Goal: Complete application form: Complete application form

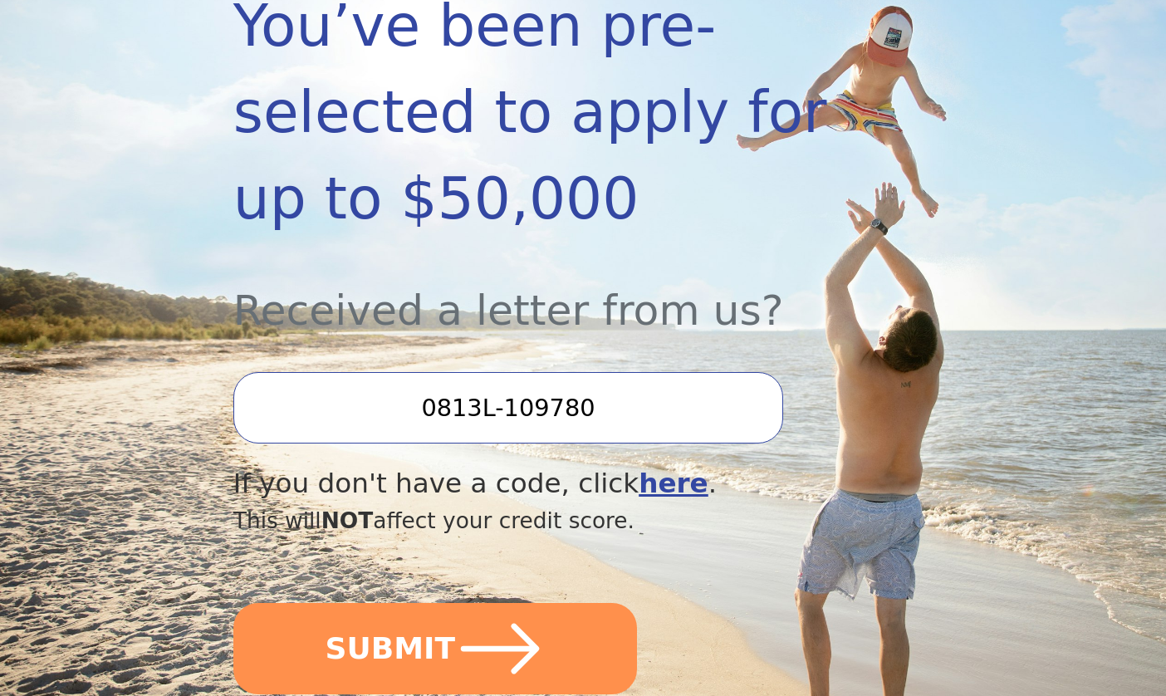
scroll to position [377, 0]
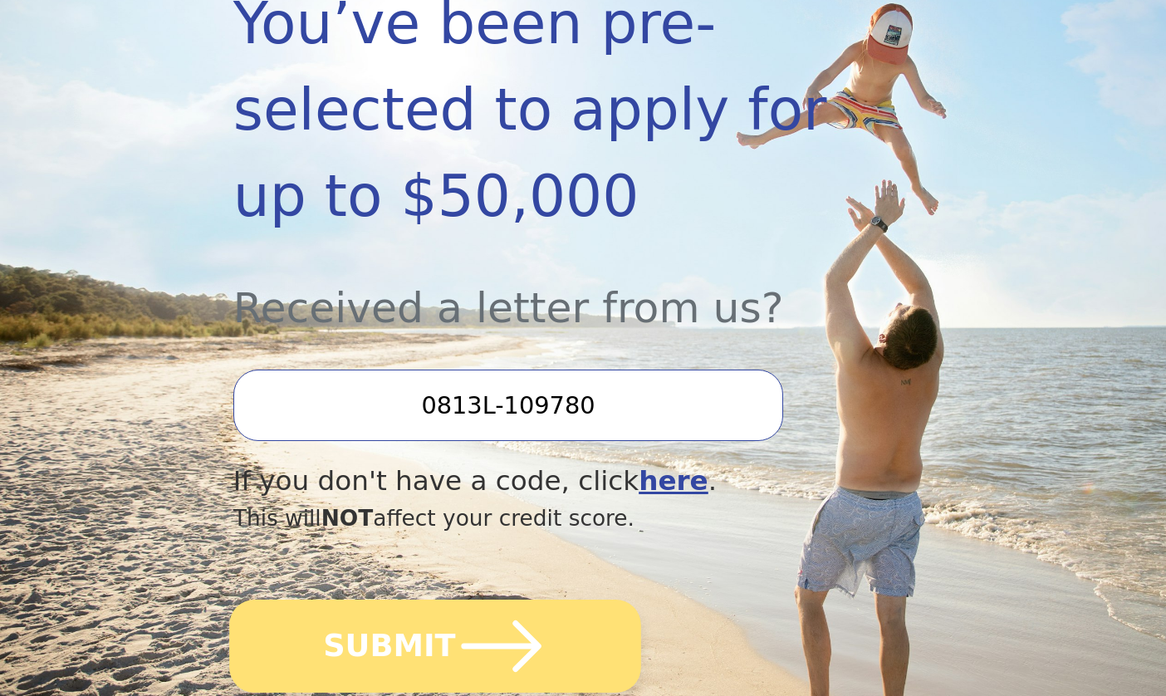
click at [479, 632] on icon "submit" at bounding box center [500, 646] width 91 height 91
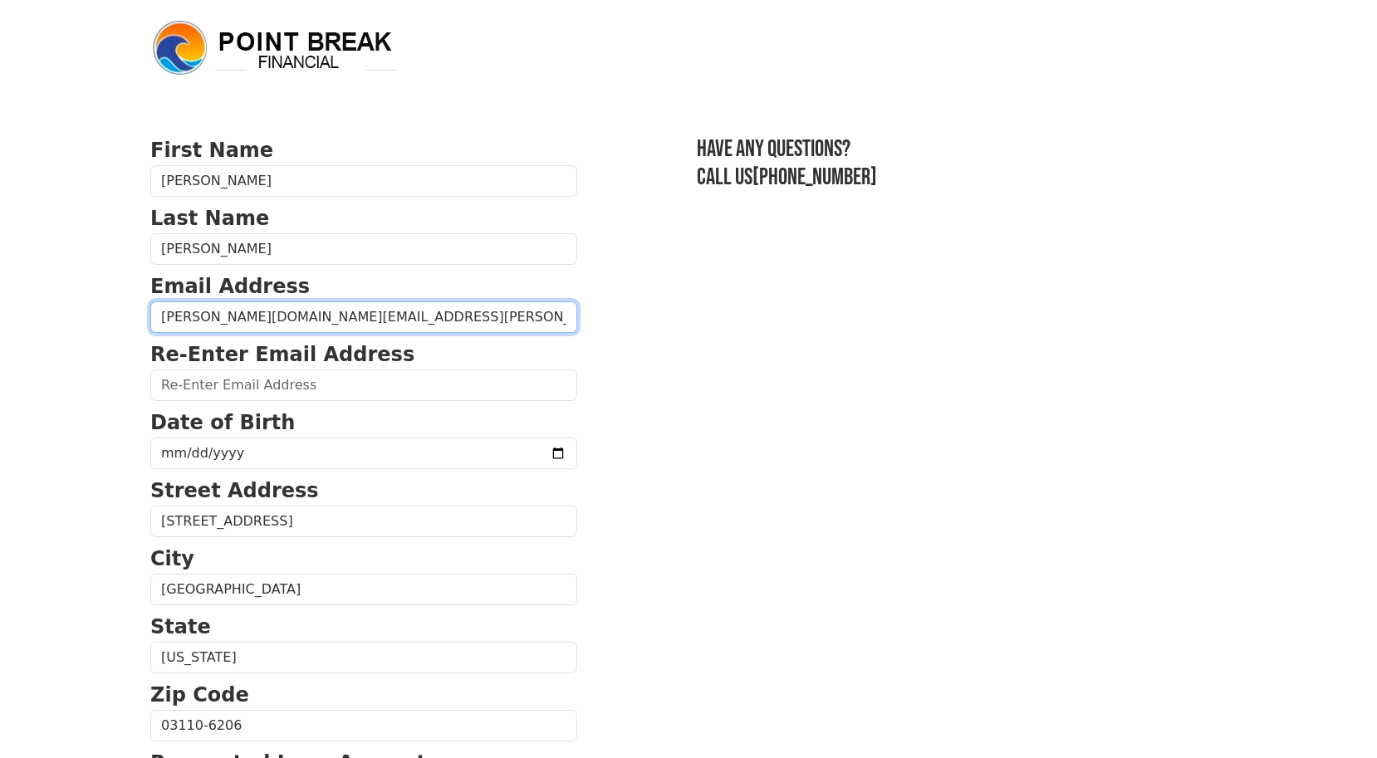
type input "[PERSON_NAME][DOMAIN_NAME][EMAIL_ADDRESS][PERSON_NAME][PERSON_NAME][DOMAIN_NAME]"
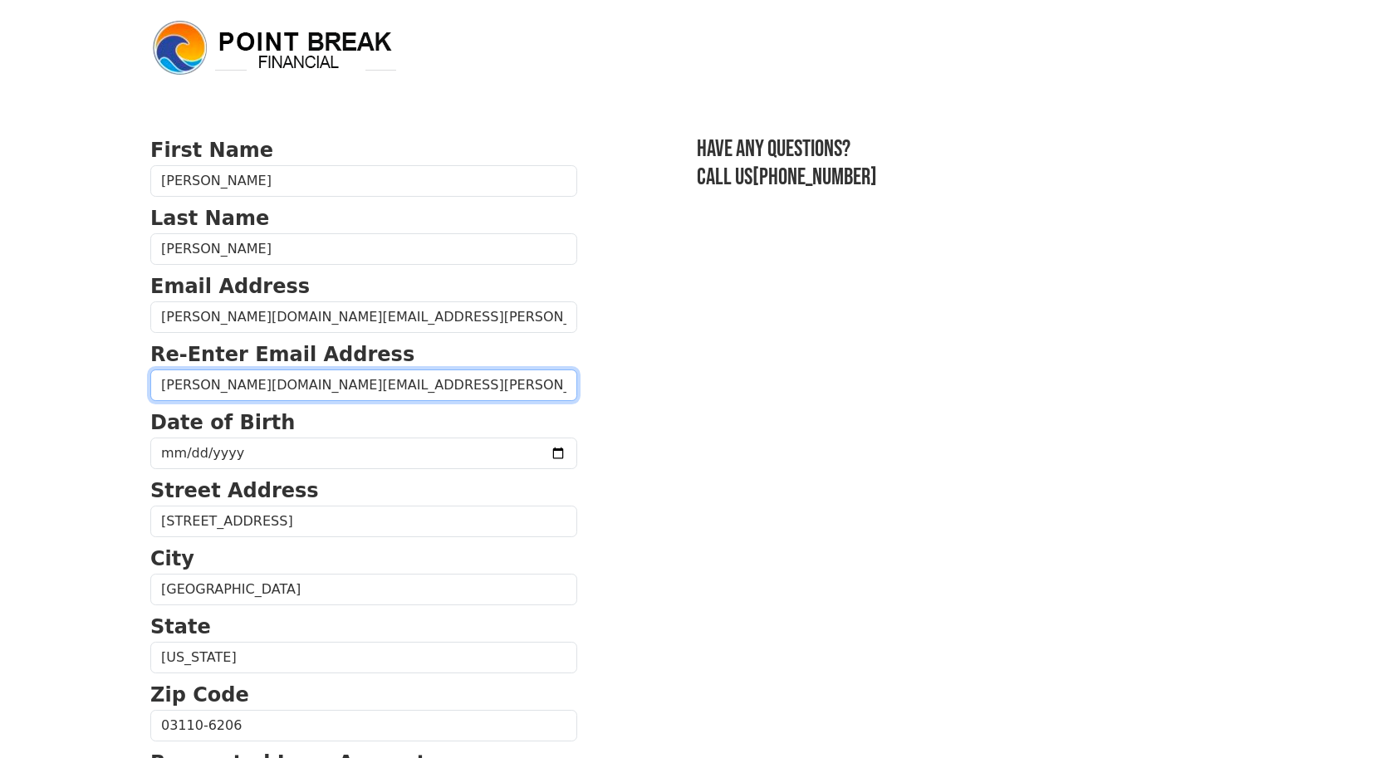
type input "[PERSON_NAME][DOMAIN_NAME][EMAIL_ADDRESS][PERSON_NAME][PERSON_NAME][DOMAIN_NAME]"
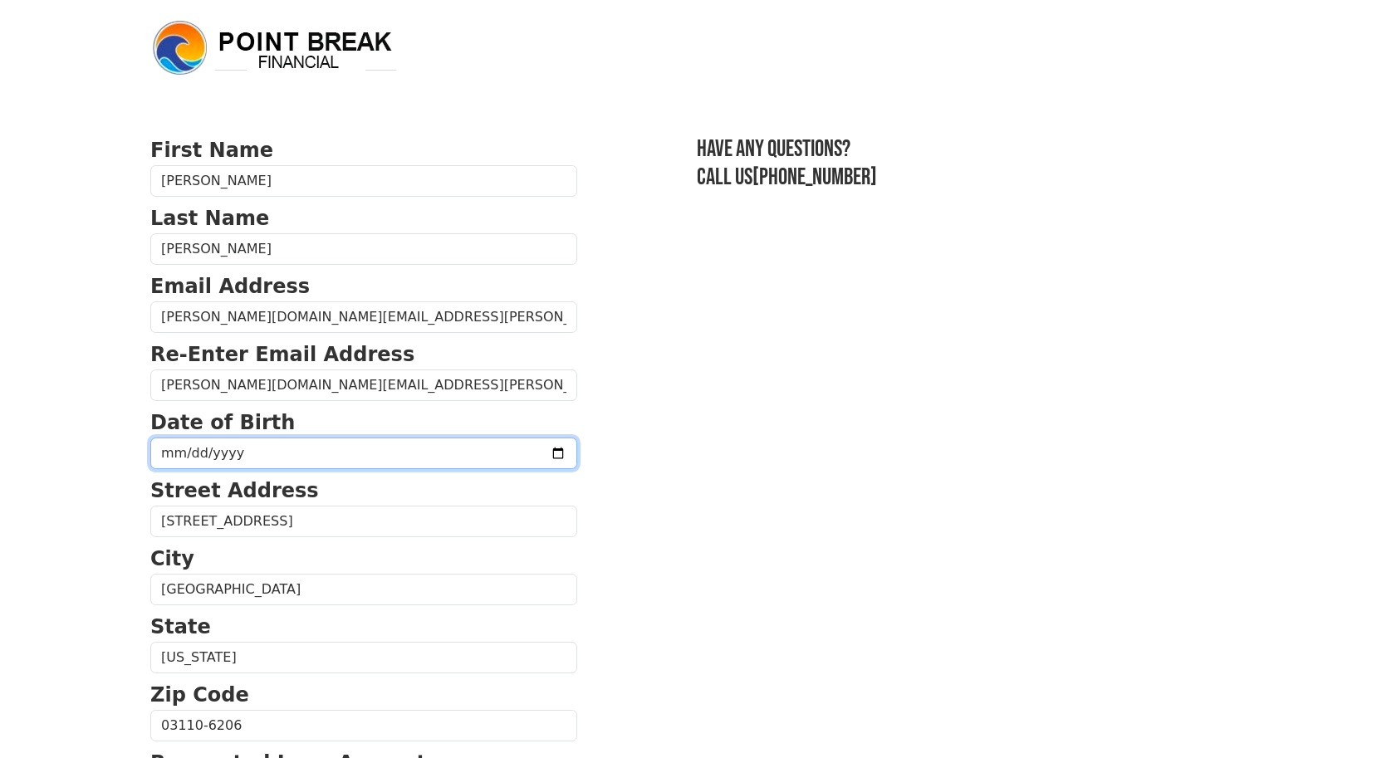
type input "[DATE]"
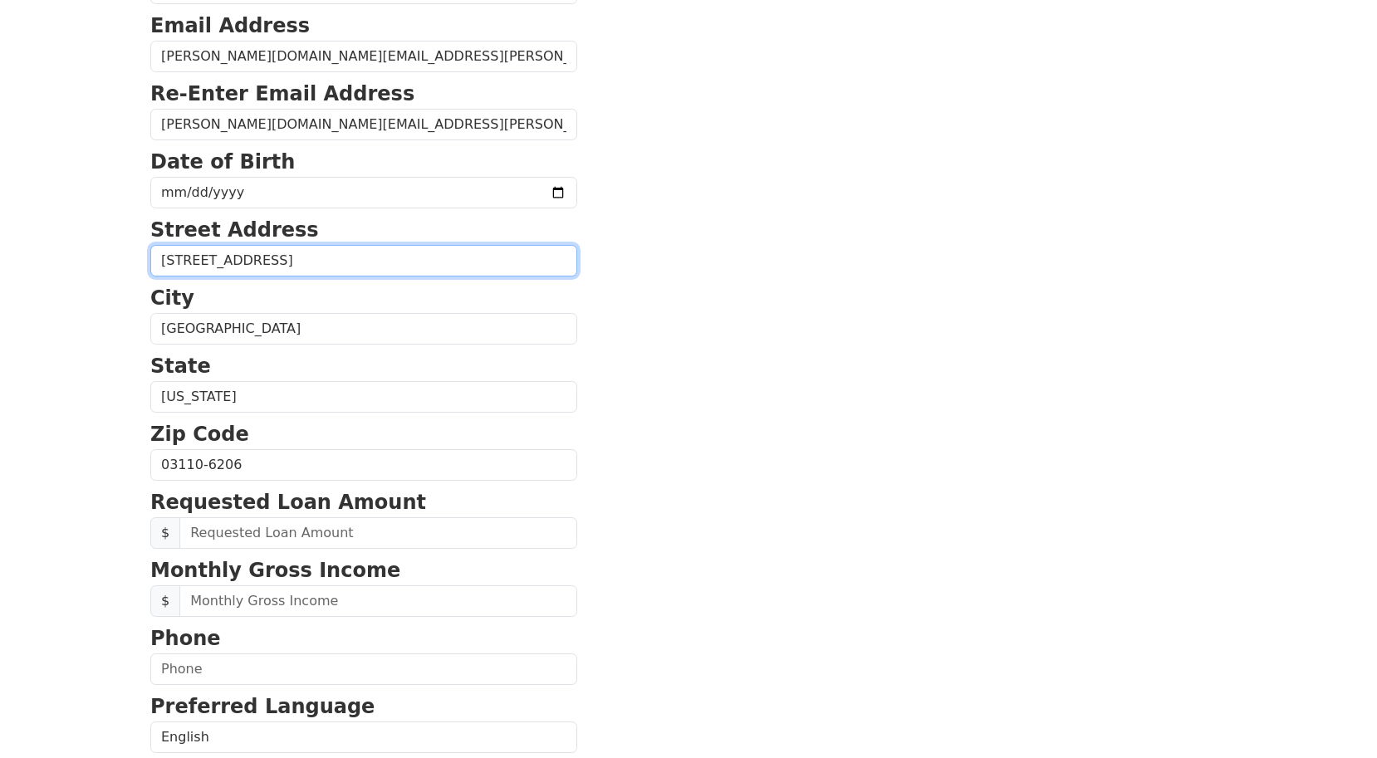
scroll to position [265, 0]
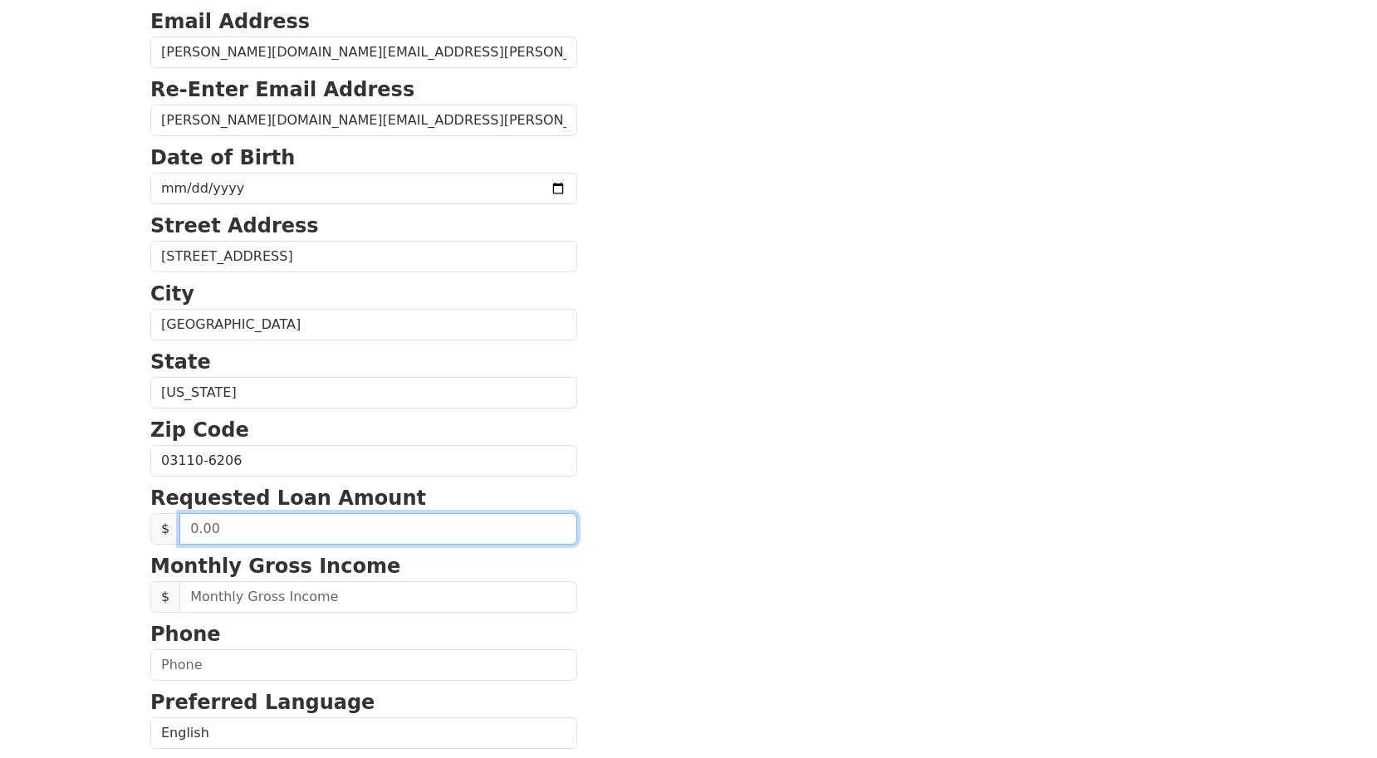
click at [263, 537] on input "text" at bounding box center [378, 529] width 398 height 32
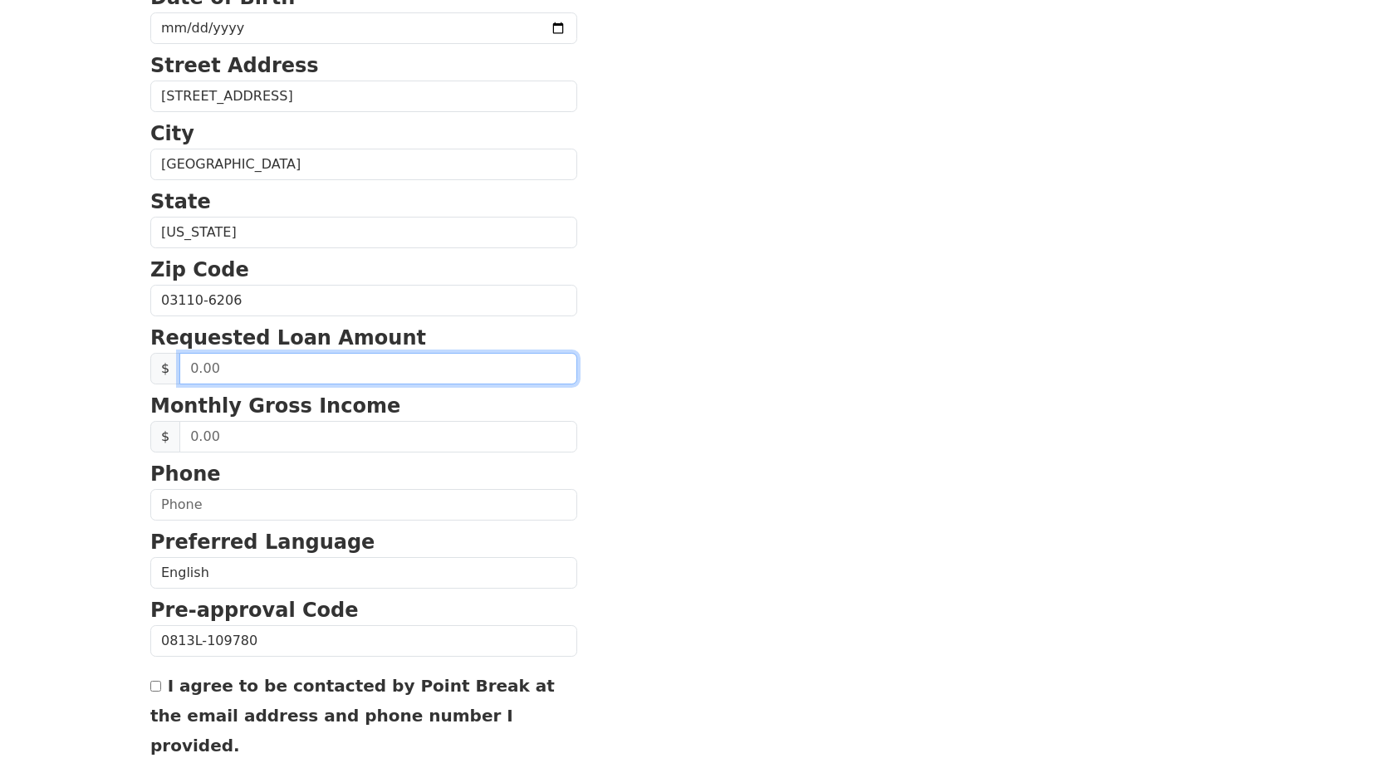
scroll to position [429, 0]
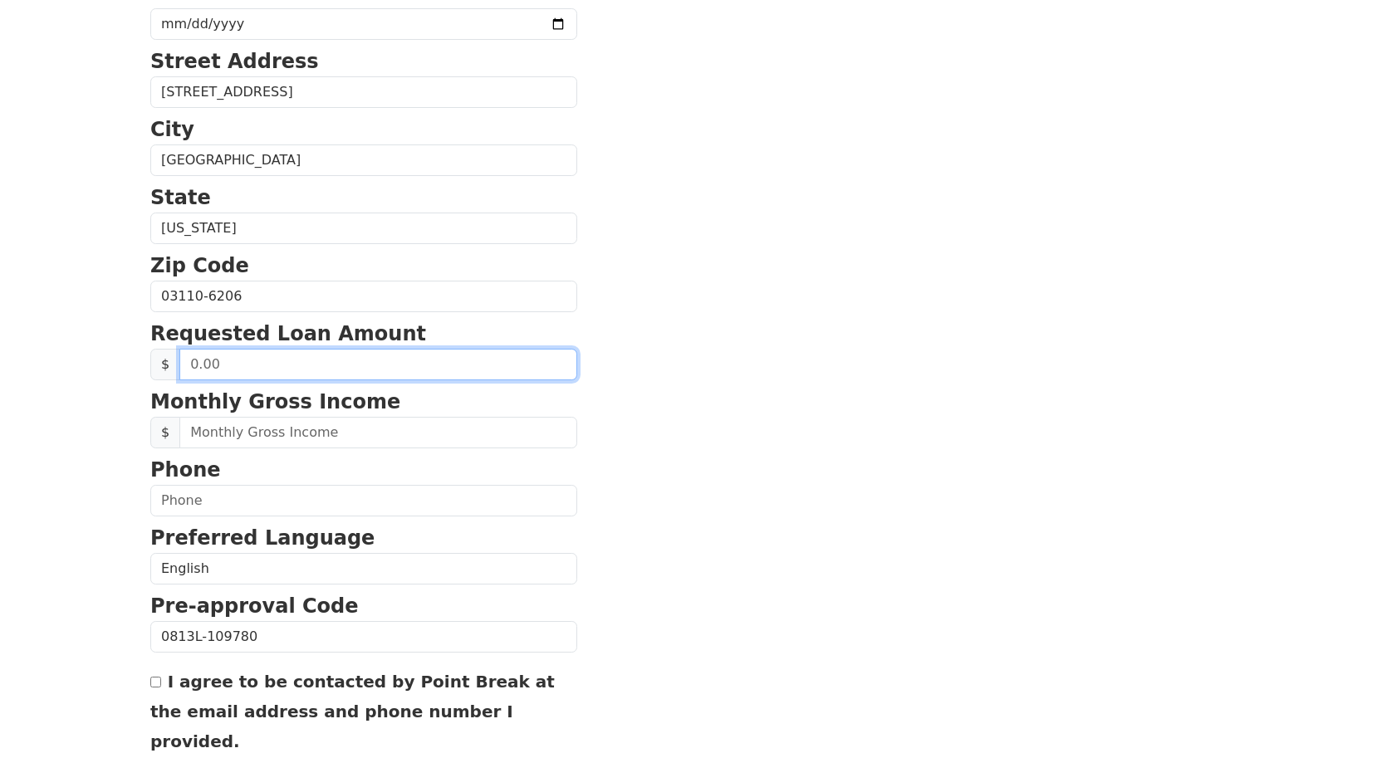
click at [269, 372] on input "text" at bounding box center [378, 365] width 398 height 32
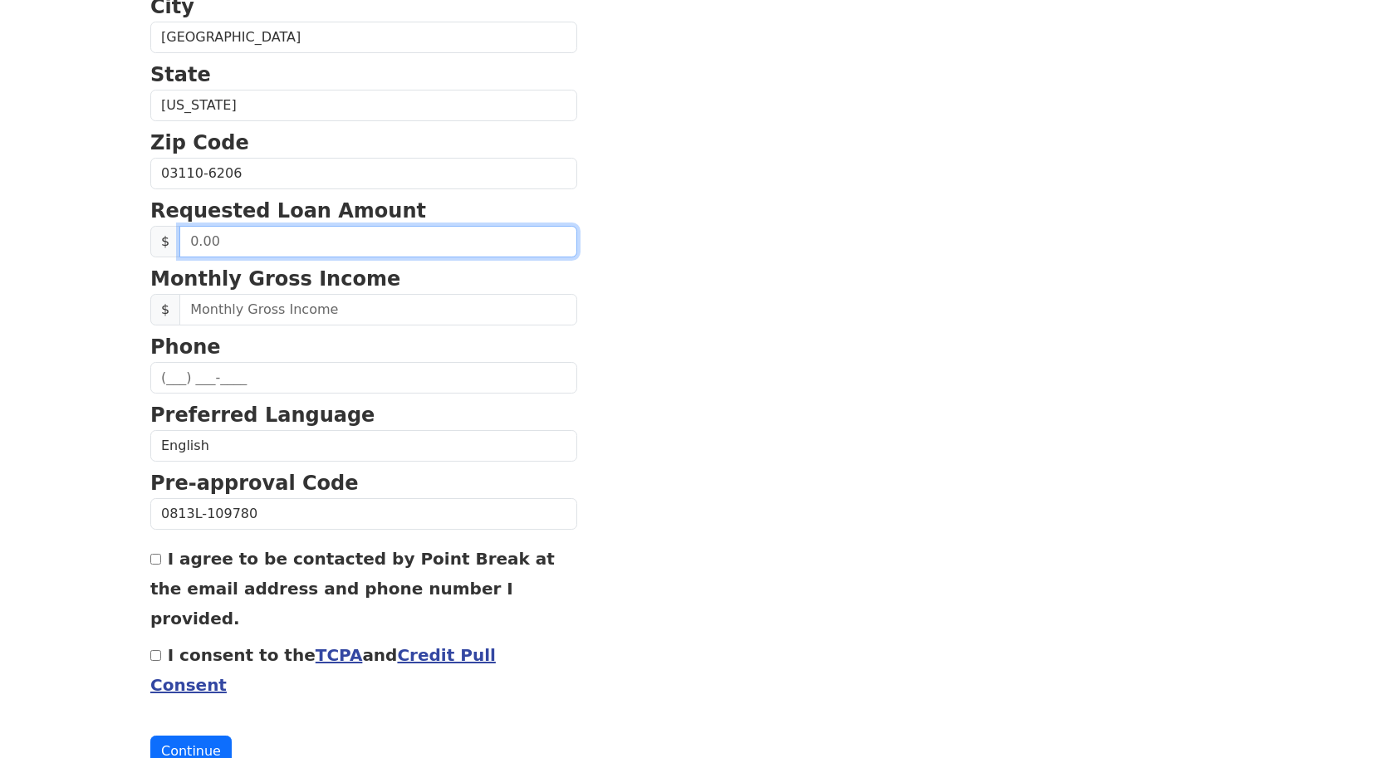
scroll to position [552, 0]
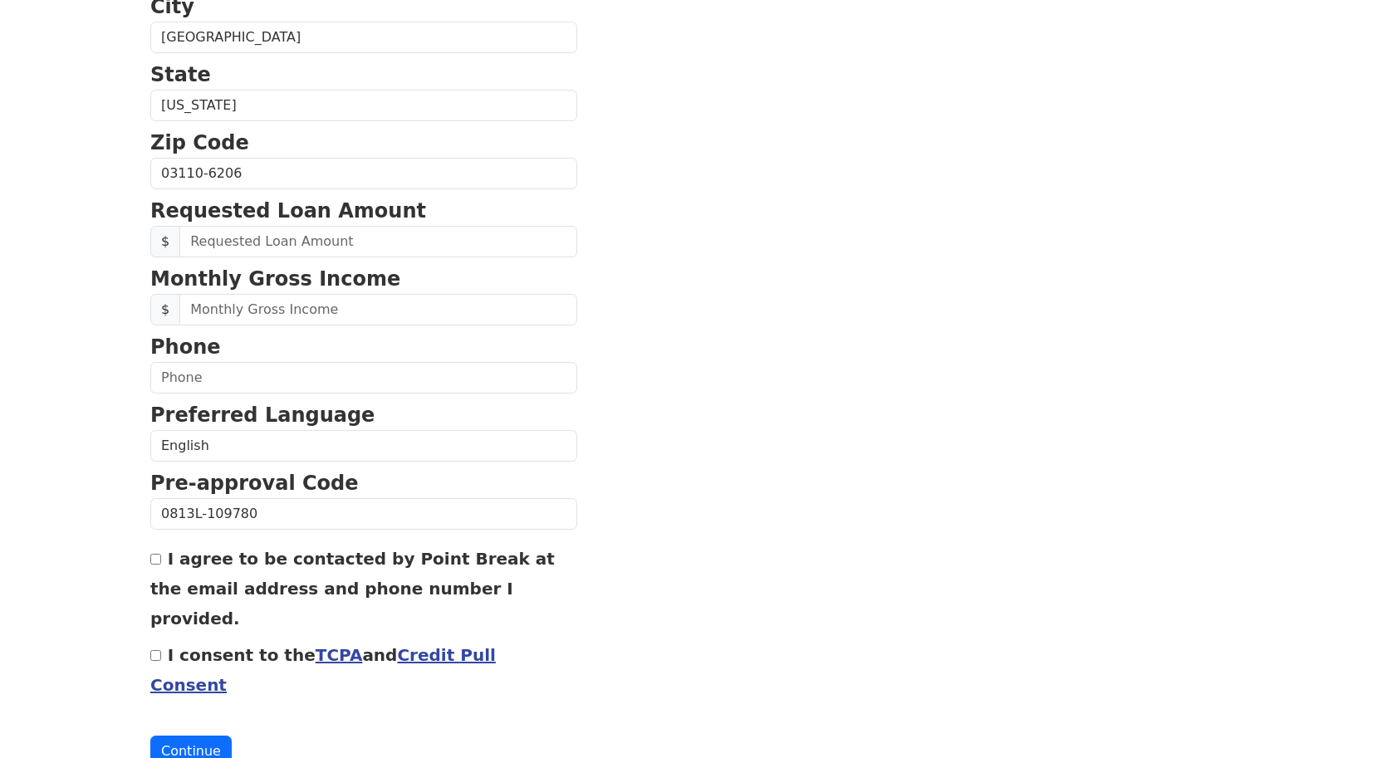
click at [158, 562] on input "I agree to be contacted by Point Break at the email address and phone number I …" at bounding box center [155, 559] width 11 height 11
checkbox input "true"
click at [158, 650] on input "I consent to the TCPA and Credit Pull Consent" at bounding box center [155, 655] width 11 height 11
checkbox input "true"
click at [388, 645] on link "Credit Pull Consent" at bounding box center [323, 670] width 346 height 50
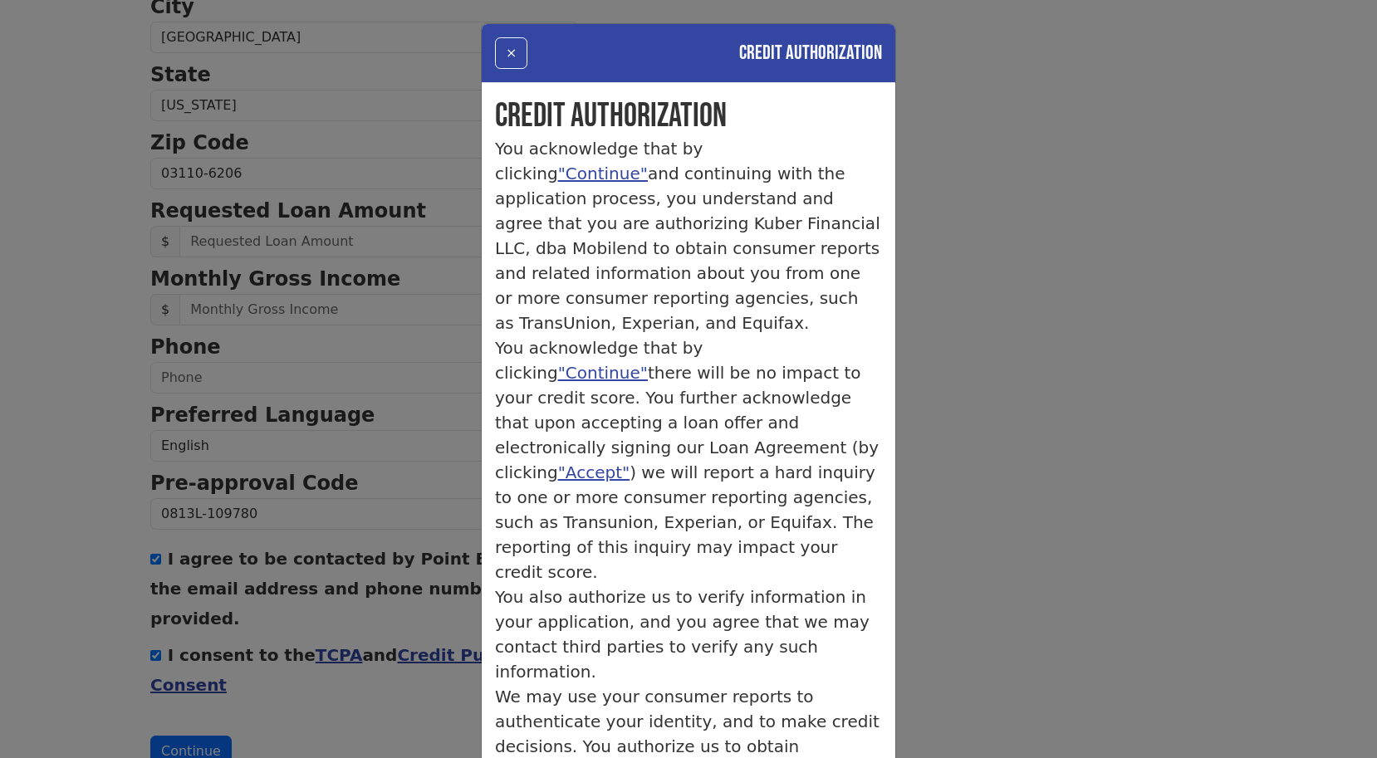
click at [348, 492] on div "× Credit Authorization Credit Authorization You acknowledge that by clicking "C…" at bounding box center [688, 379] width 1377 height 758
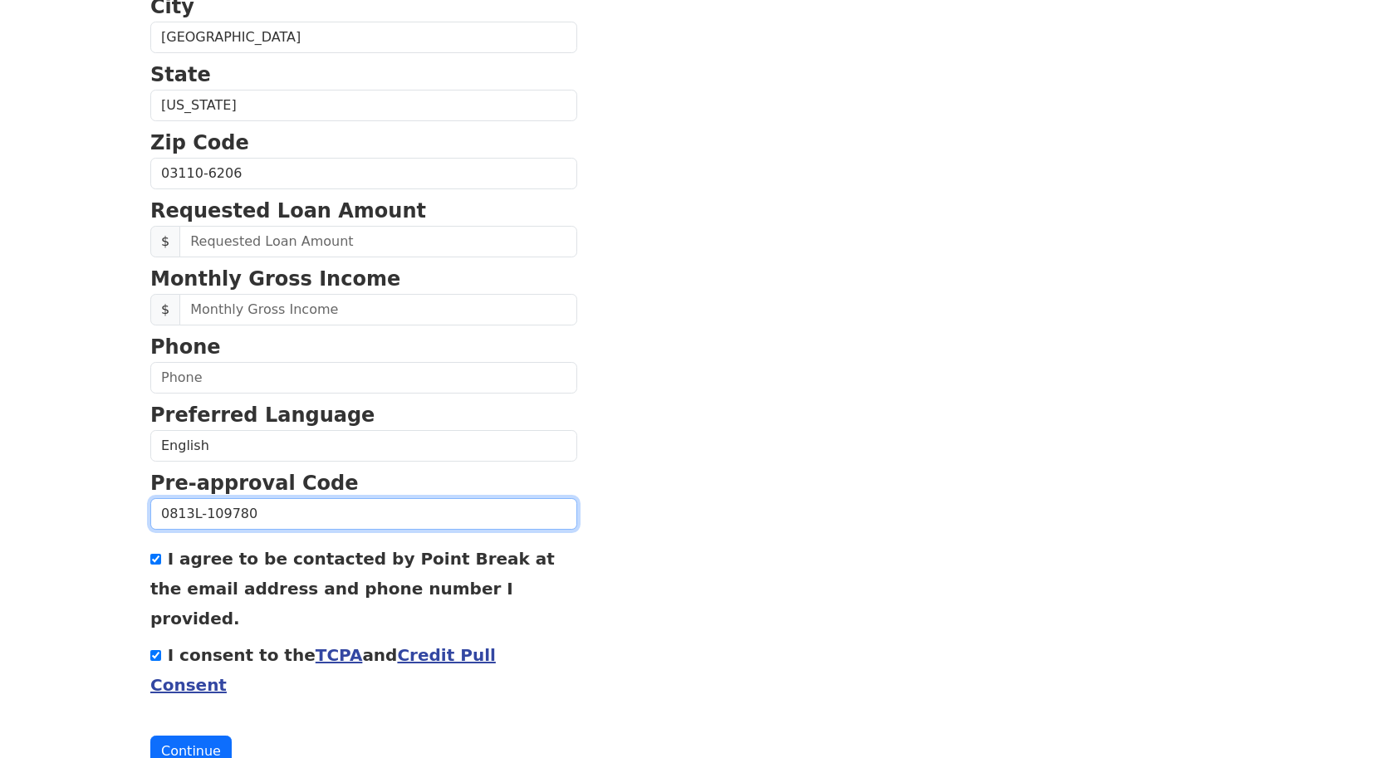
click at [284, 518] on input "0813L-109780" at bounding box center [363, 514] width 427 height 32
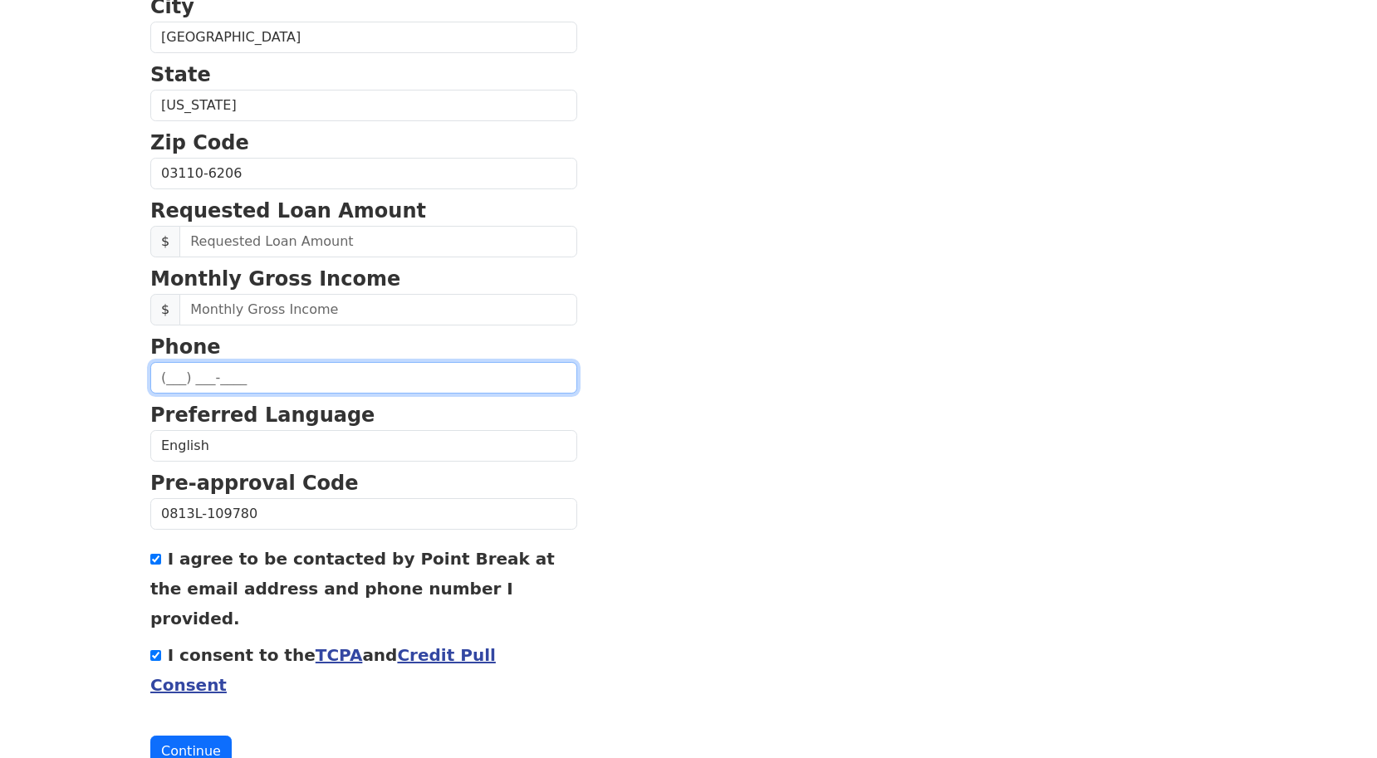
click at [162, 375] on input "text" at bounding box center [363, 378] width 427 height 32
type input "(626) 703-6780"
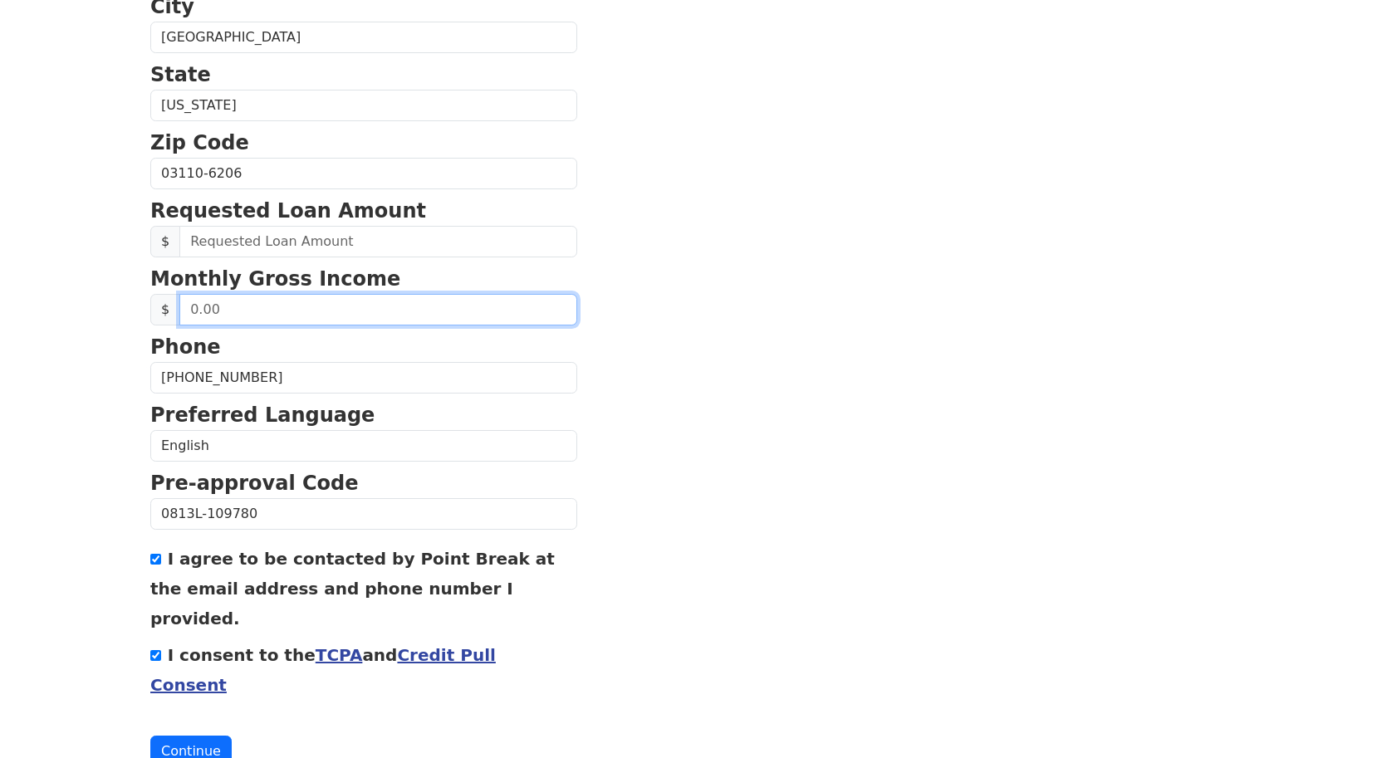
click at [311, 310] on input "text" at bounding box center [378, 310] width 398 height 32
type input "8,000.00"
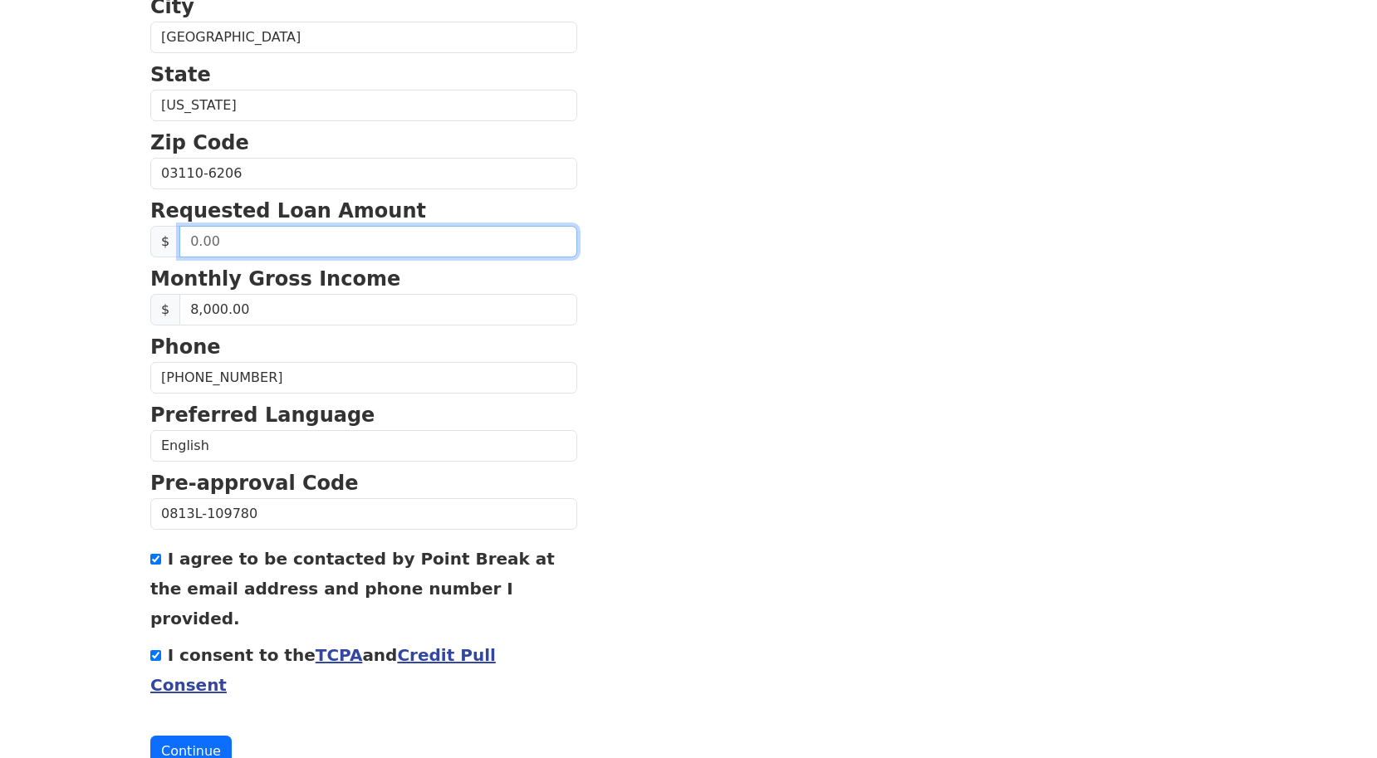
click at [388, 253] on input "text" at bounding box center [378, 242] width 398 height 32
type input "40,000.00"
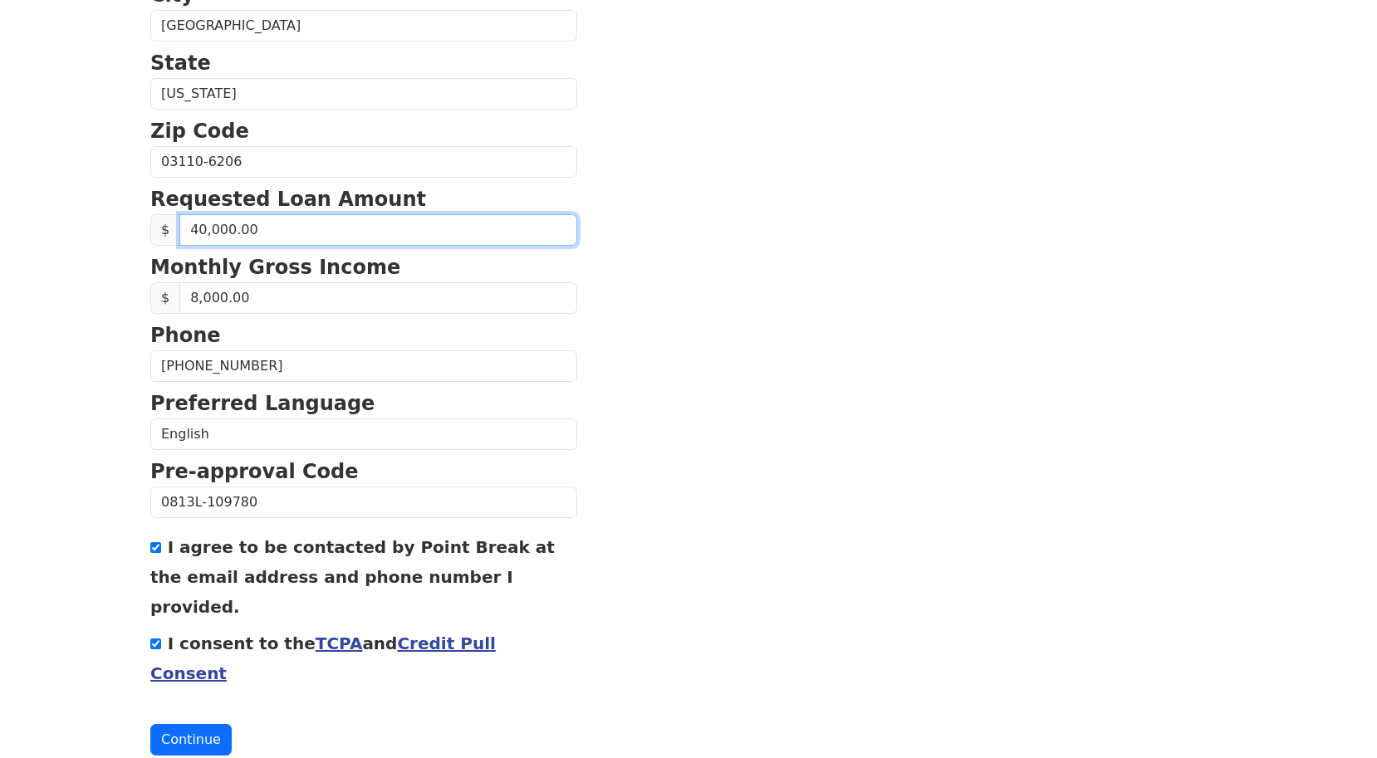
scroll to position [563, 0]
click at [178, 695] on button "Continue" at bounding box center [190, 741] width 81 height 32
